Goal: Transaction & Acquisition: Purchase product/service

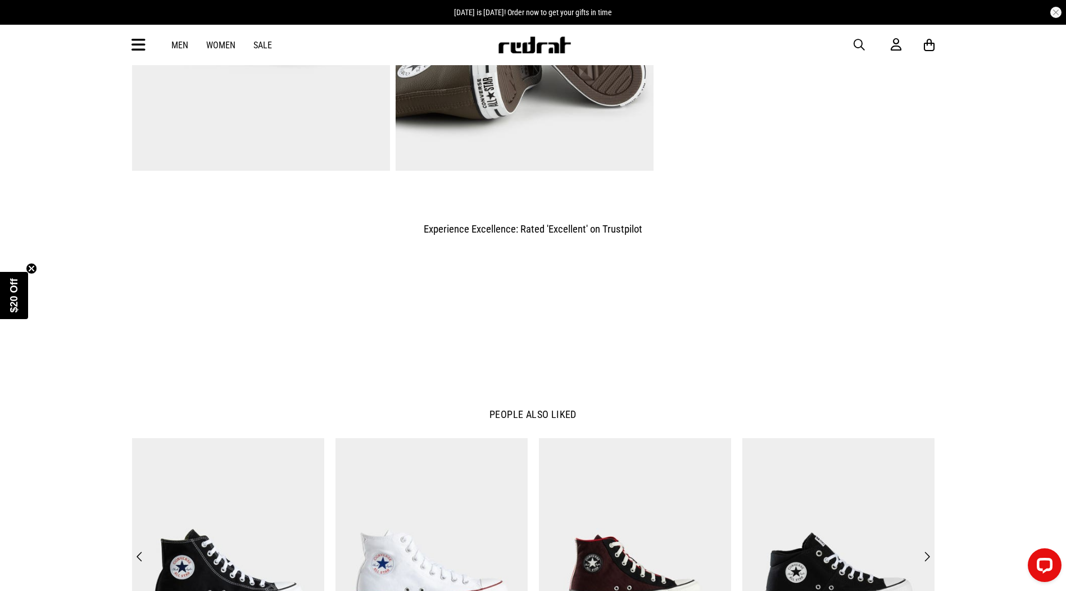
scroll to position [1405, 0]
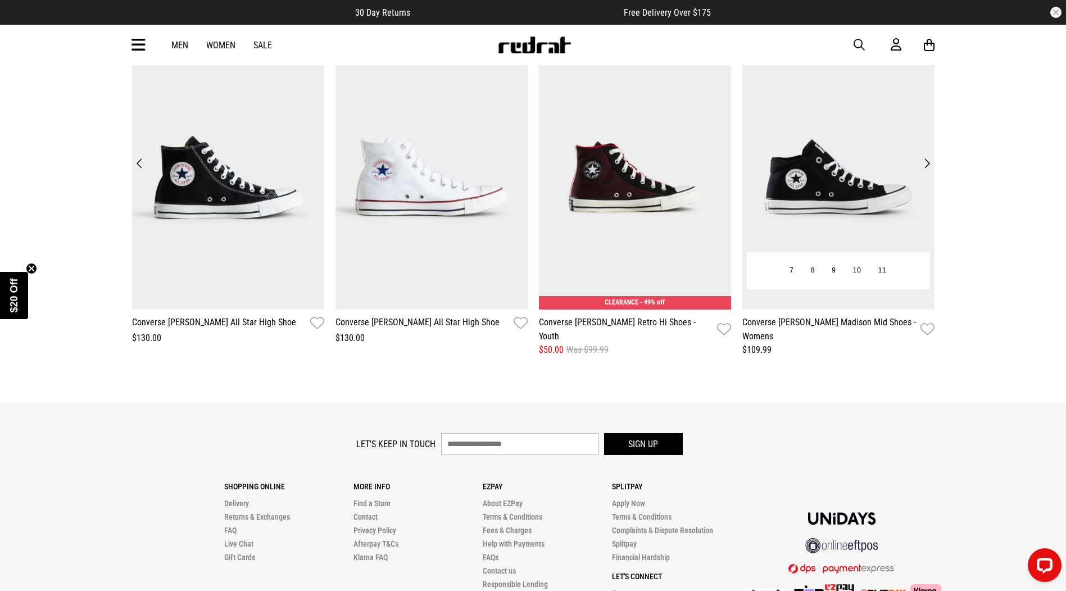
click at [829, 235] on img at bounding box center [838, 177] width 192 height 265
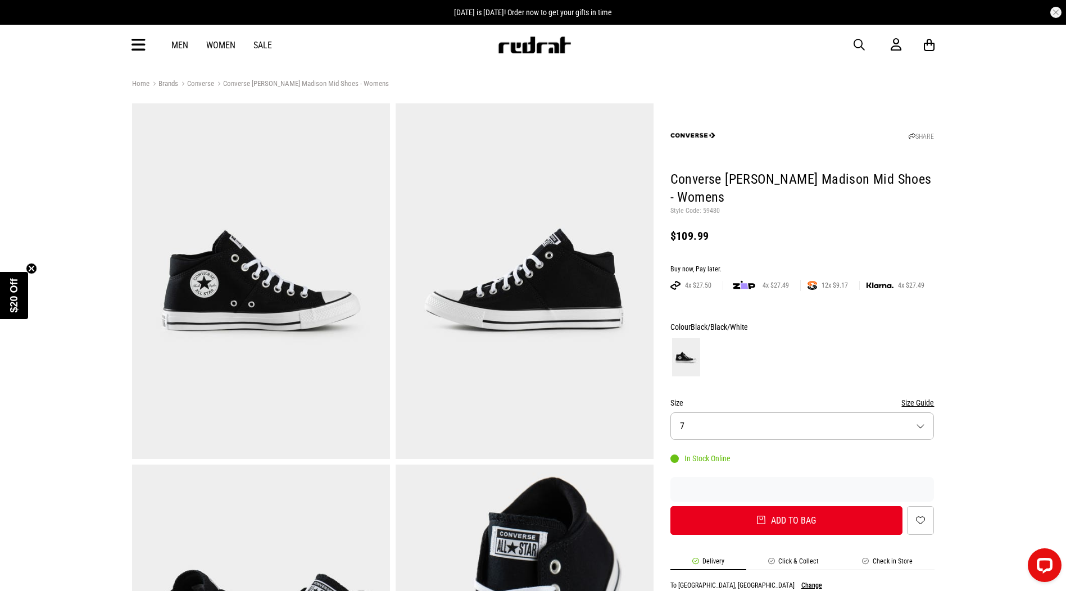
click at [735, 431] on button "Size 7" at bounding box center [802, 427] width 264 height 28
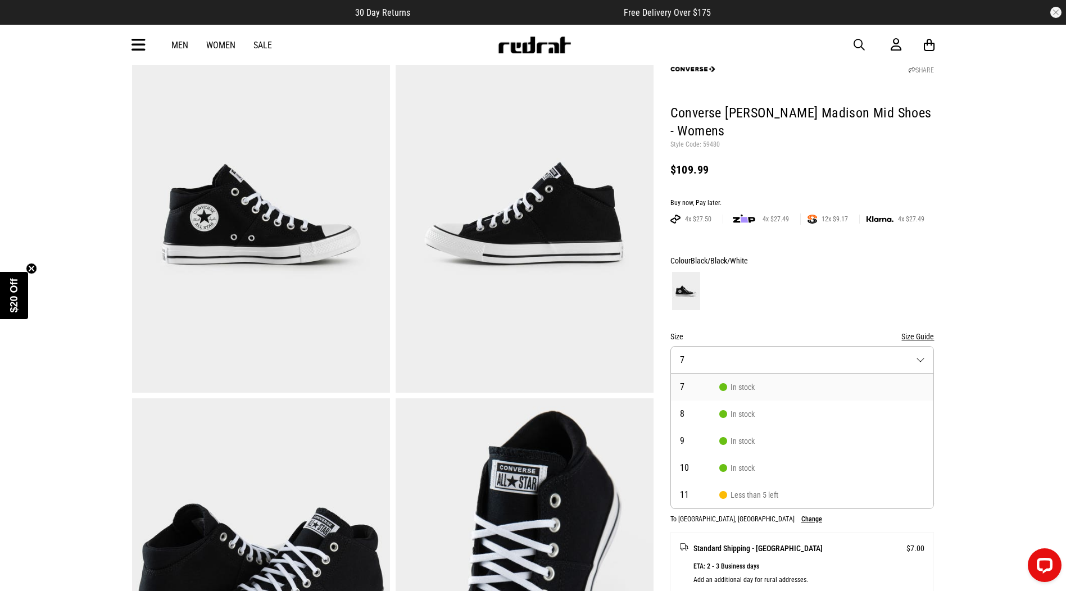
scroll to position [169, 0]
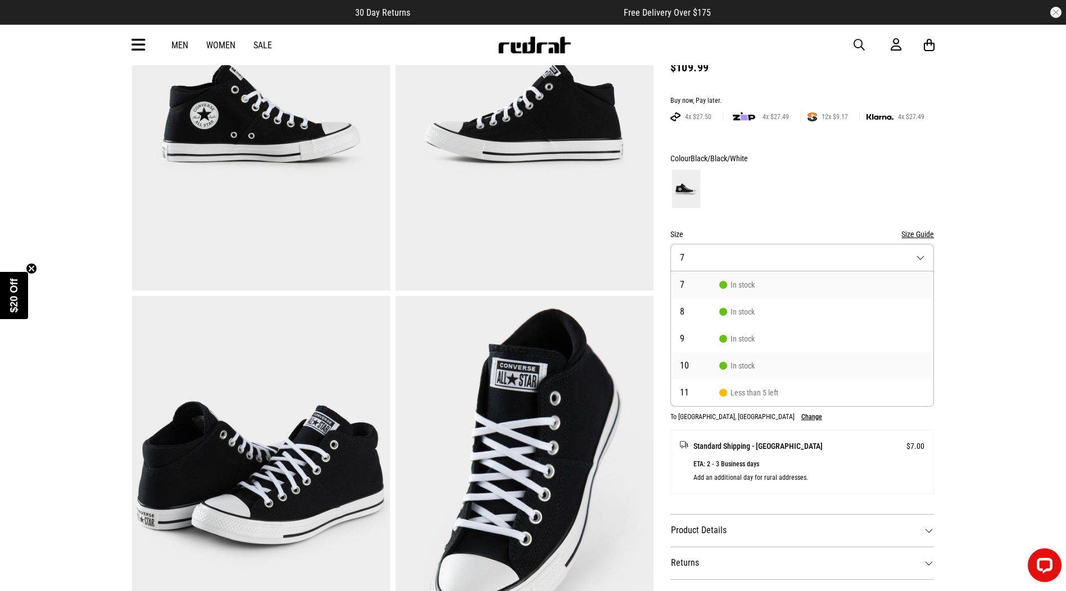
click at [695, 361] on span "10" at bounding box center [699, 365] width 39 height 9
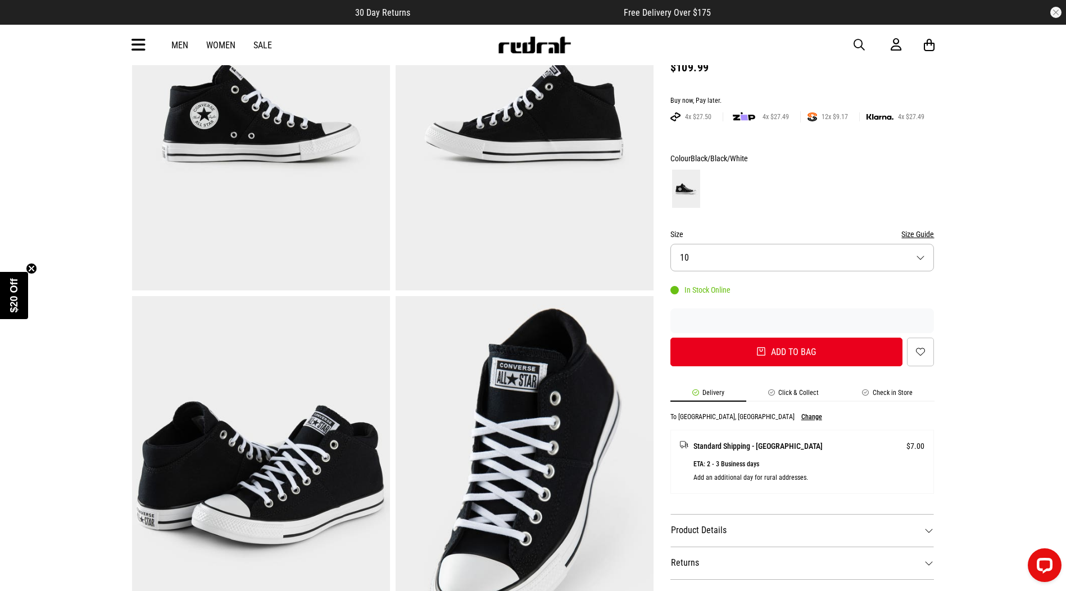
click at [706, 261] on button "Size 10" at bounding box center [802, 258] width 264 height 28
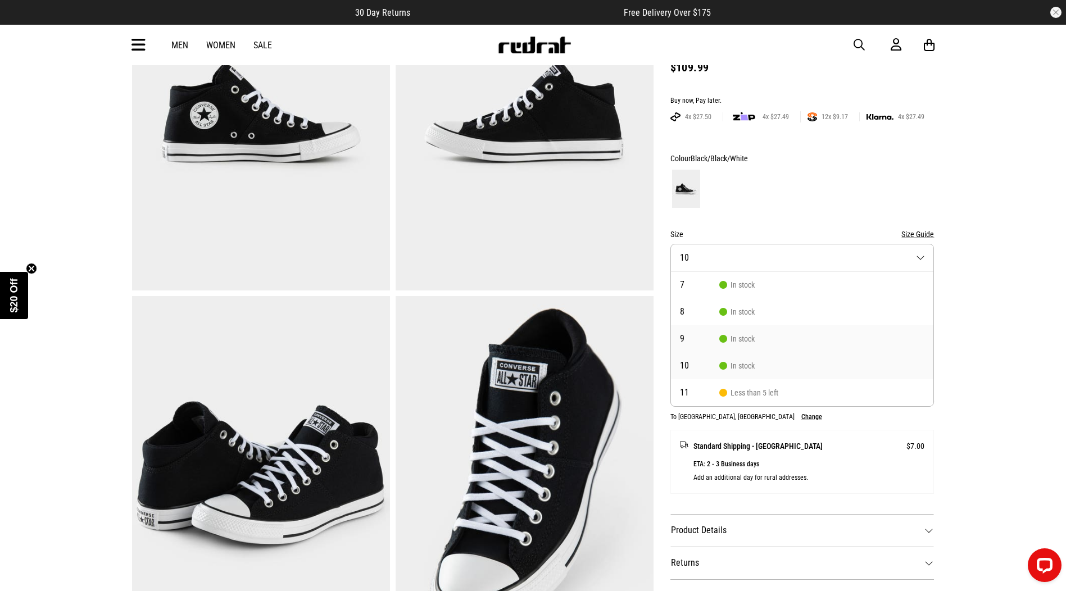
click at [703, 336] on span "9" at bounding box center [699, 338] width 39 height 9
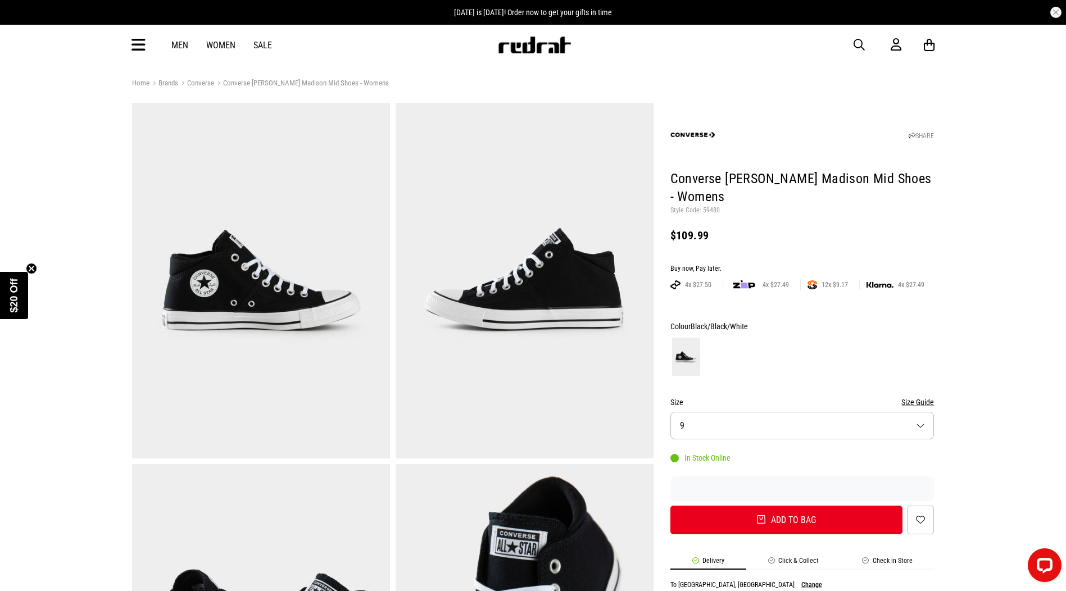
scroll to position [0, 0]
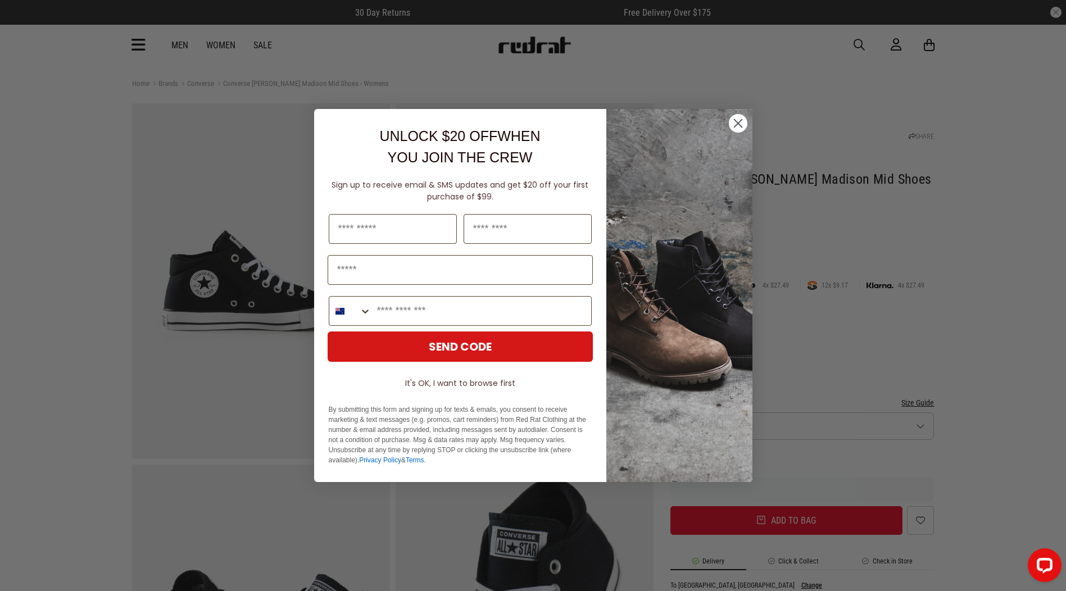
click at [740, 121] on circle "Close dialog" at bounding box center [737, 123] width 19 height 19
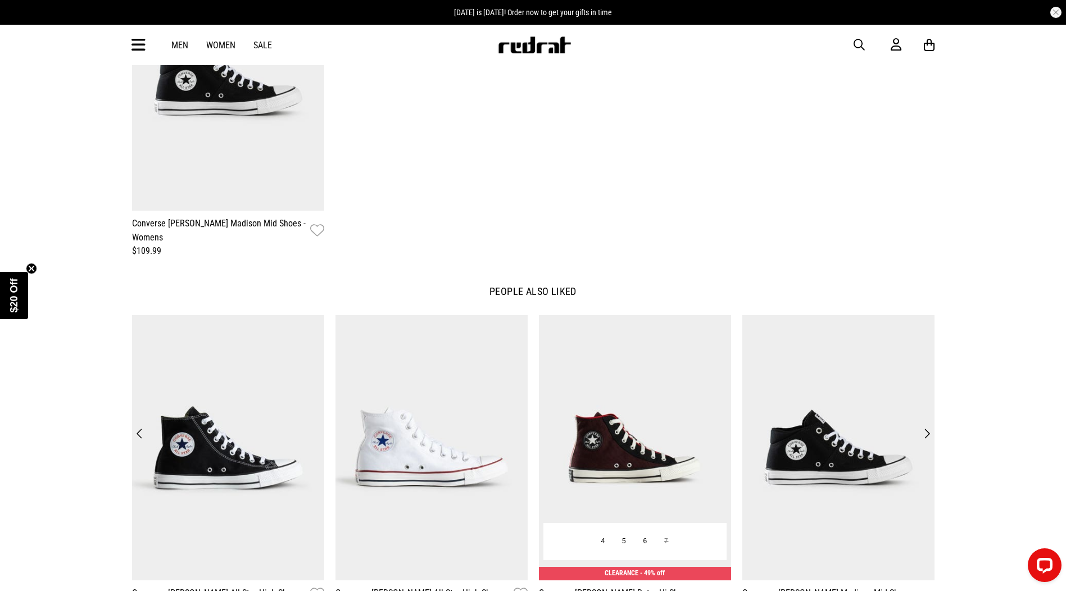
scroll to position [1405, 0]
